Goal: Task Accomplishment & Management: Use online tool/utility

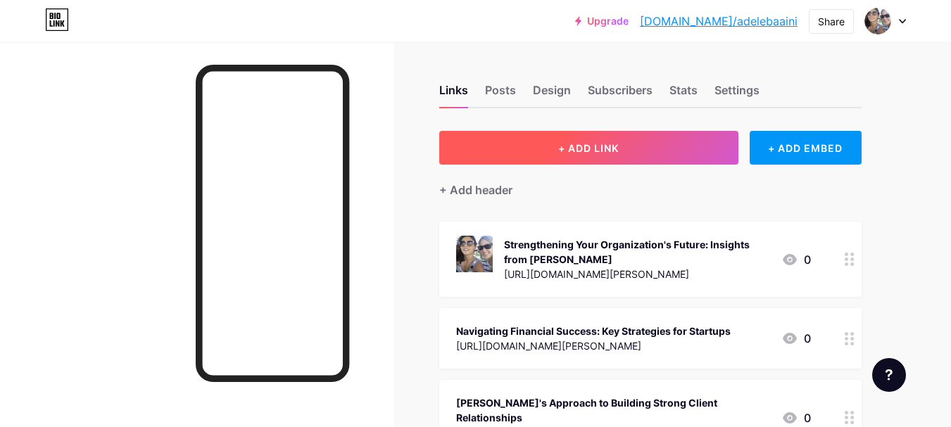
click at [594, 145] on span "+ ADD LINK" at bounding box center [588, 148] width 61 height 12
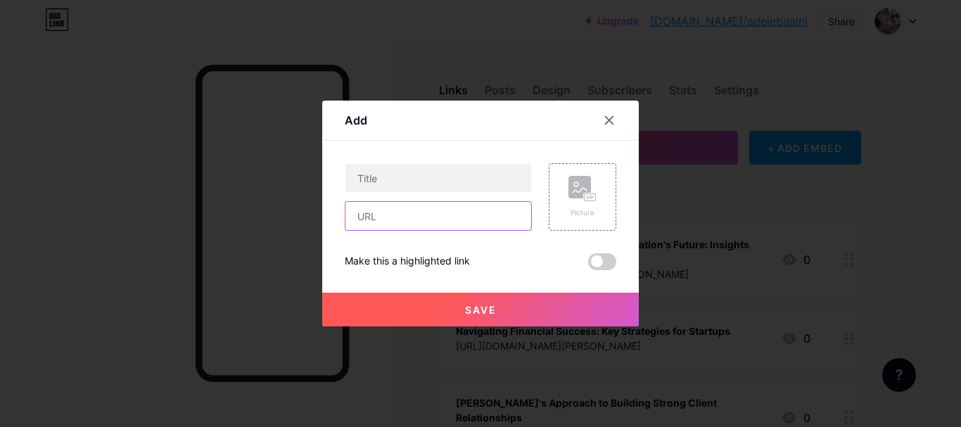
click at [410, 207] on input "text" at bounding box center [439, 216] width 186 height 28
paste input "[URL][DOMAIN_NAME][PERSON_NAME]"
type input "[URL][DOMAIN_NAME][PERSON_NAME]"
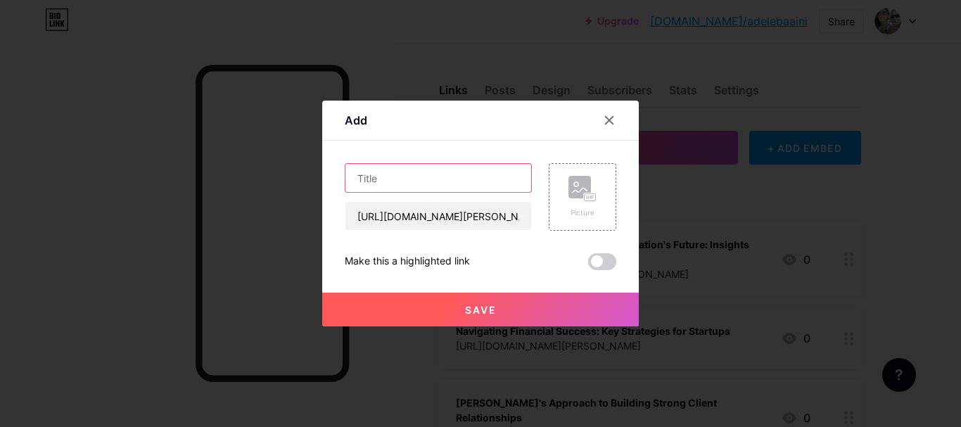
click at [385, 182] on input "text" at bounding box center [439, 178] width 186 height 28
paste input "How [PERSON_NAME] Balances Systems, Team & Vision to Grow Sustainably"
type input "How [PERSON_NAME] Balances Systems, Team & Vision to Grow Sustainably"
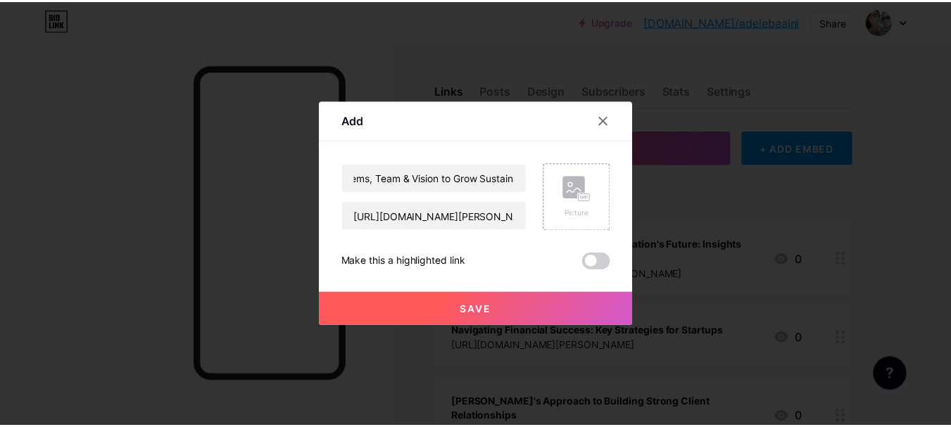
scroll to position [0, 0]
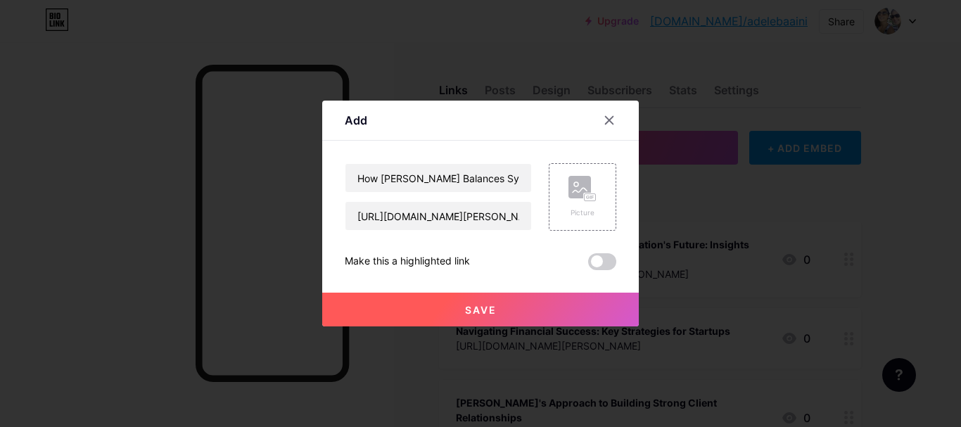
click at [474, 304] on span "Save" at bounding box center [481, 310] width 32 height 12
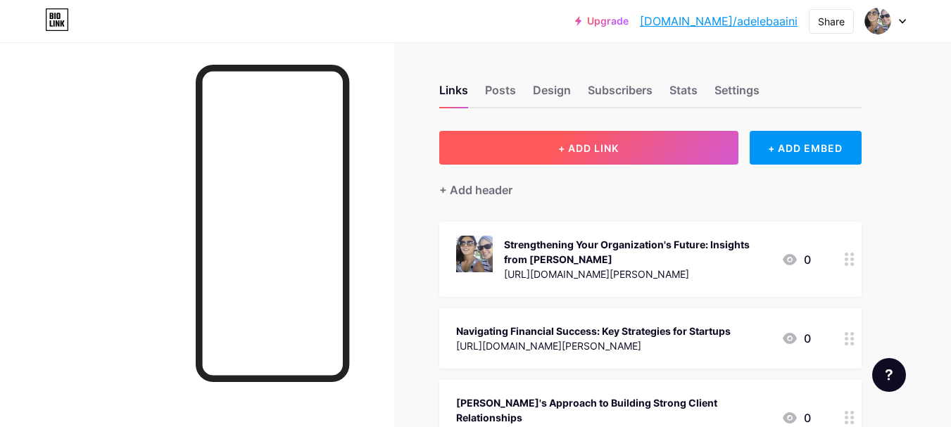
click at [619, 153] on span "+ ADD LINK" at bounding box center [588, 148] width 61 height 12
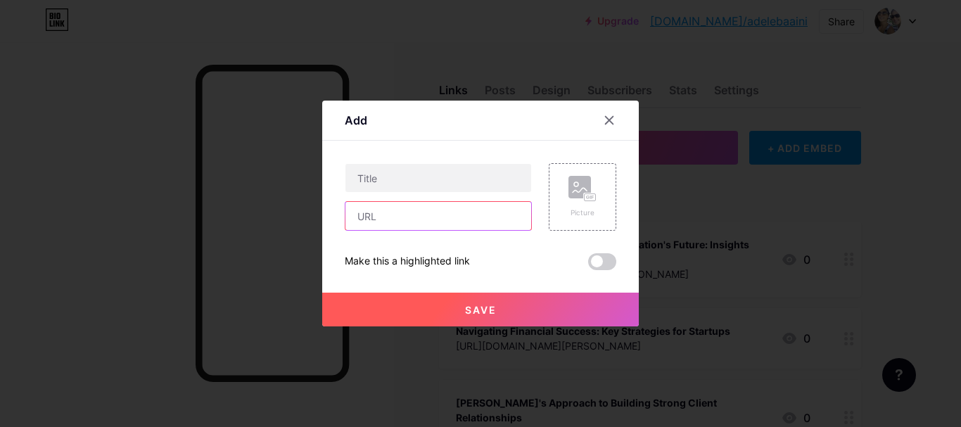
click at [417, 218] on input "text" at bounding box center [439, 216] width 186 height 28
paste input "[URL][DOMAIN_NAME][PERSON_NAME]"
type input "[URL][DOMAIN_NAME][PERSON_NAME]"
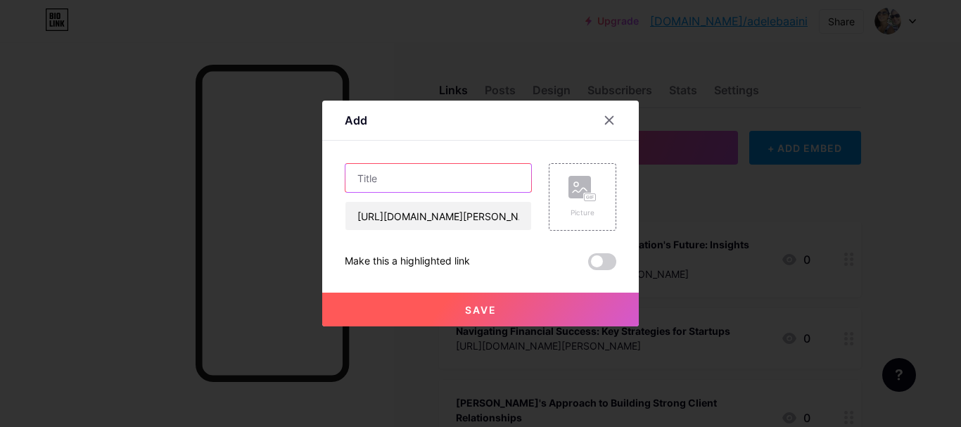
click at [445, 183] on input "text" at bounding box center [439, 178] width 186 height 28
paste input "[URL][DOMAIN_NAME][PERSON_NAME]"
type input "[URL][DOMAIN_NAME][PERSON_NAME]"
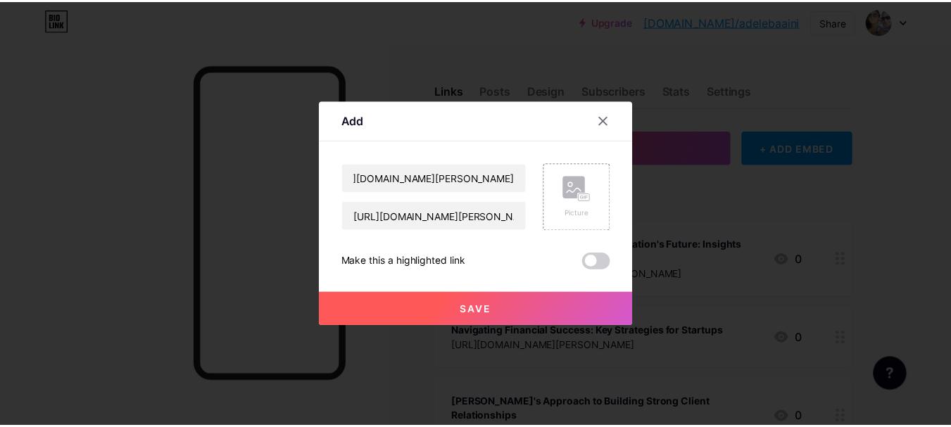
scroll to position [0, 0]
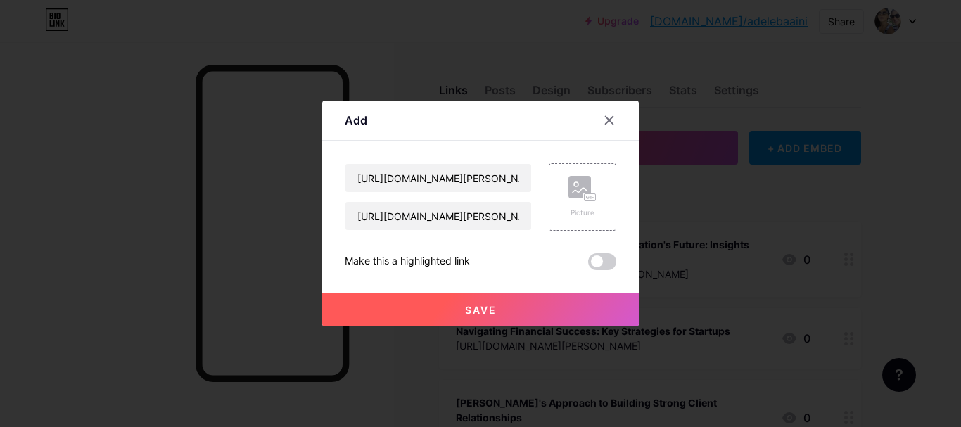
click at [427, 318] on button "Save" at bounding box center [480, 310] width 317 height 34
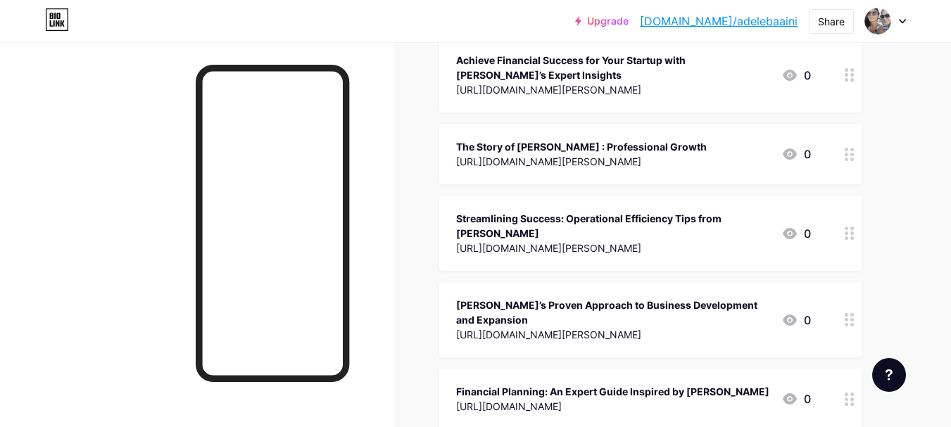
scroll to position [774, 0]
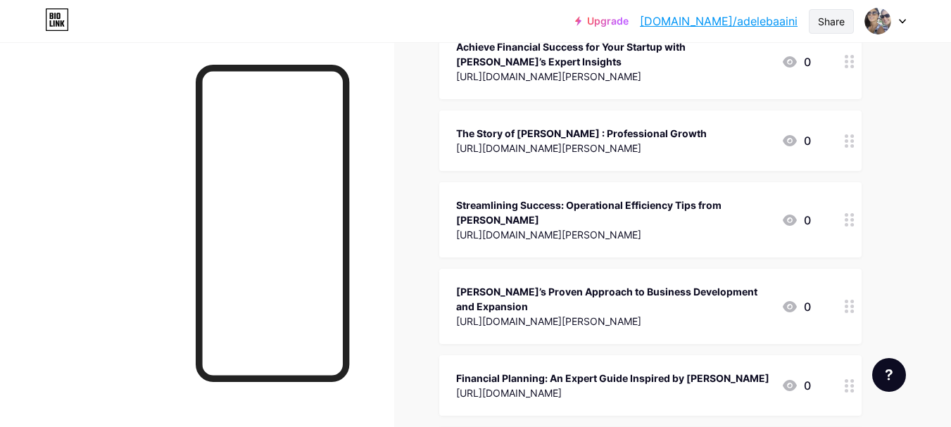
click at [828, 23] on div "Share" at bounding box center [831, 21] width 27 height 15
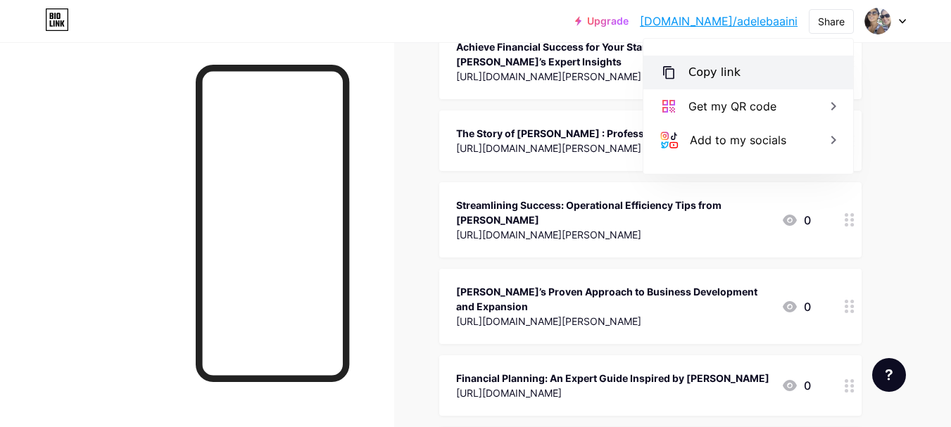
click at [722, 68] on div "Copy link" at bounding box center [714, 72] width 52 height 17
